Goal: Task Accomplishment & Management: Manage account settings

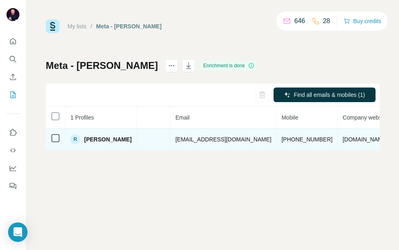
scroll to position [0, 308]
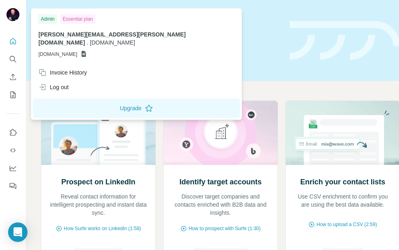
click at [13, 19] on img at bounding box center [12, 14] width 13 height 13
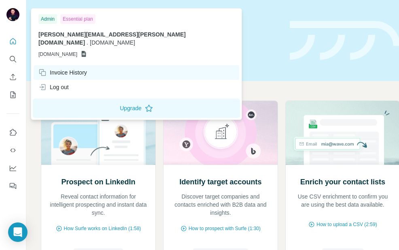
click at [66, 70] on div "Invoice History" at bounding box center [137, 72] width 206 height 15
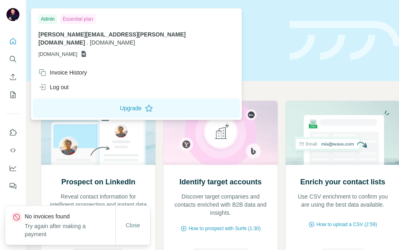
click at [96, 220] on p "No invoices found" at bounding box center [70, 216] width 91 height 8
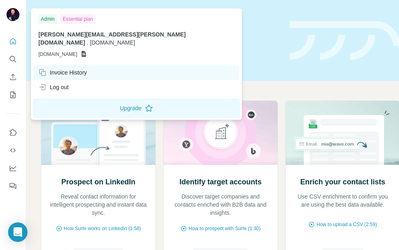
click at [78, 68] on div "Invoice History" at bounding box center [137, 72] width 206 height 15
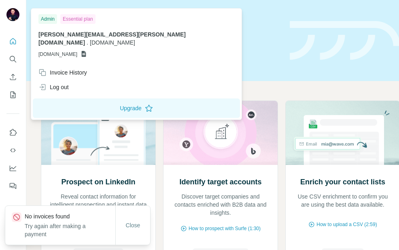
click at [89, 35] on span "[PERSON_NAME][EMAIL_ADDRESS][PERSON_NAME][DOMAIN_NAME]" at bounding box center [111, 38] width 147 height 15
click at [87, 51] on icon at bounding box center [84, 54] width 6 height 6
click at [64, 51] on span "[DOMAIN_NAME]" at bounding box center [57, 54] width 39 height 7
click at [64, 51] on span "GSHEETSWEKA.IO" at bounding box center [57, 54] width 39 height 7
click at [95, 37] on span "[PERSON_NAME][EMAIL_ADDRESS][PERSON_NAME][DOMAIN_NAME]" at bounding box center [111, 38] width 147 height 15
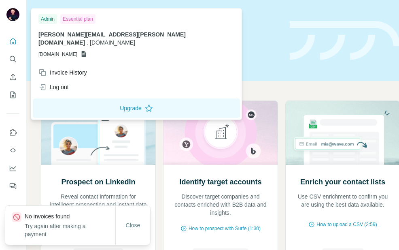
click at [84, 51] on icon at bounding box center [84, 54] width 6 height 6
click at [86, 22] on div "Essential plan" at bounding box center [77, 19] width 35 height 10
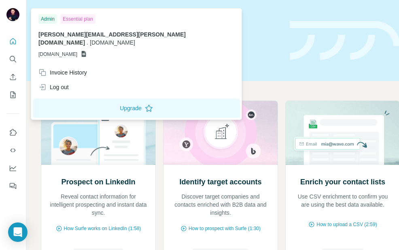
click at [46, 19] on div "Admin" at bounding box center [47, 19] width 19 height 10
click at [61, 37] on span "[PERSON_NAME][EMAIL_ADDRESS][PERSON_NAME][DOMAIN_NAME]" at bounding box center [111, 38] width 147 height 15
drag, startPoint x: 81, startPoint y: 44, endPoint x: 38, endPoint y: 45, distance: 43.3
click at [38, 45] on div "Admin Essential plan andrew.donato@weka.io . weka.io GSHEETSWEKA.IO" at bounding box center [136, 37] width 207 height 55
copy span "[DOMAIN_NAME]"
